Goal: Transaction & Acquisition: Purchase product/service

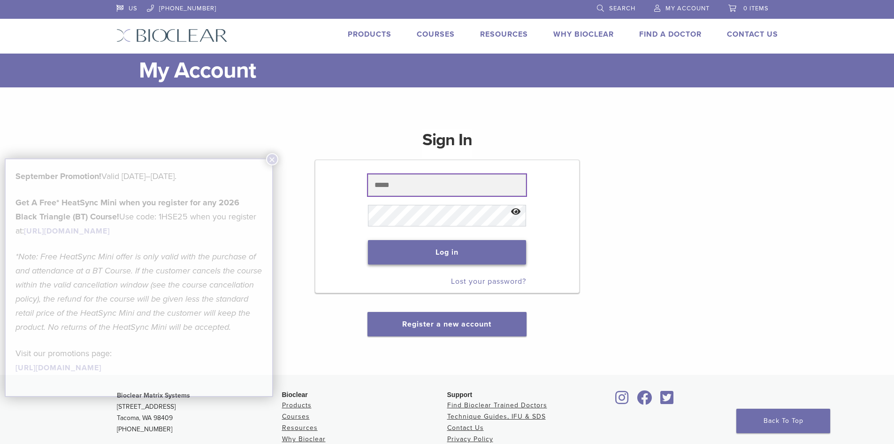
type input "**********"
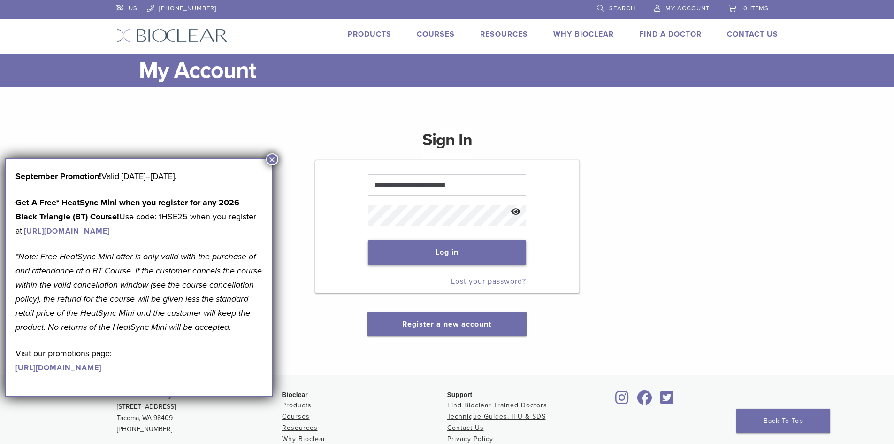
click at [394, 256] on button "Log in" at bounding box center [447, 252] width 158 height 24
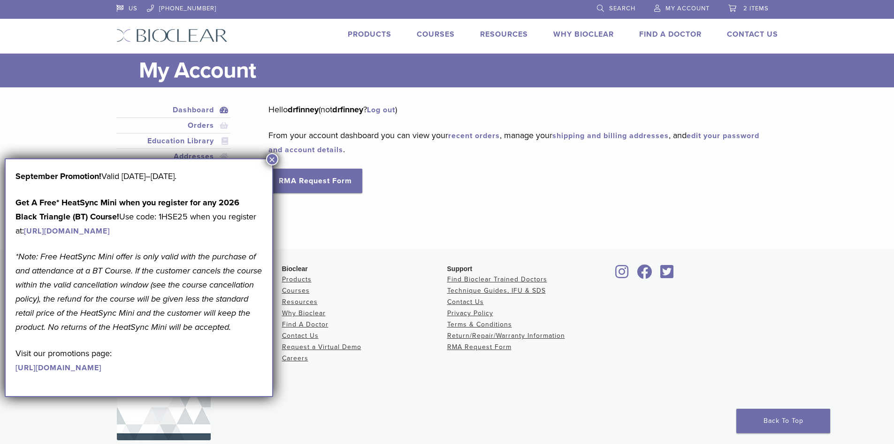
click at [270, 154] on button "×" at bounding box center [272, 159] width 12 height 12
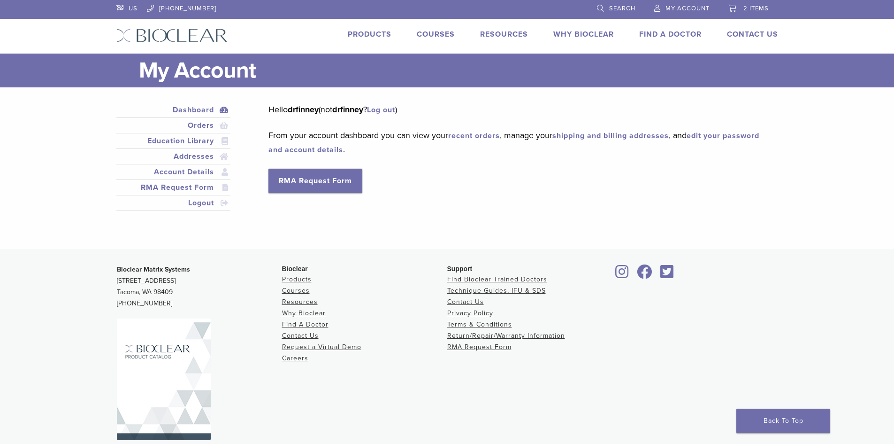
click at [382, 39] on li "Products" at bounding box center [370, 34] width 44 height 11
click at [382, 38] on link "Products" at bounding box center [370, 34] width 44 height 9
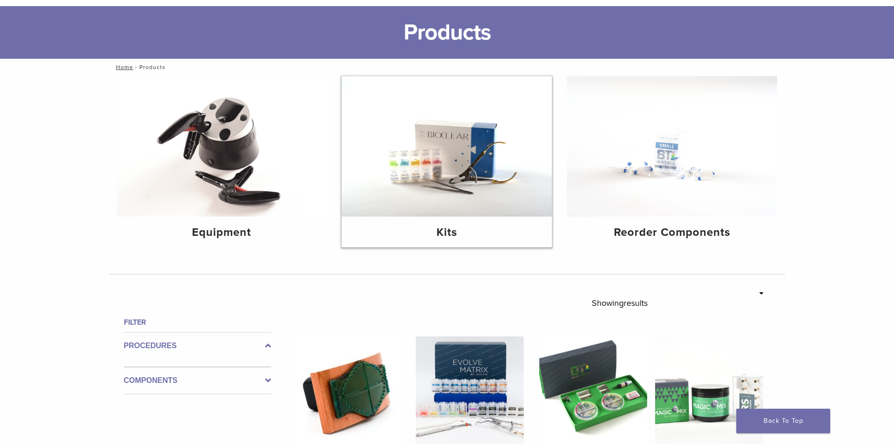
scroll to position [94, 0]
